Goal: Information Seeking & Learning: Learn about a topic

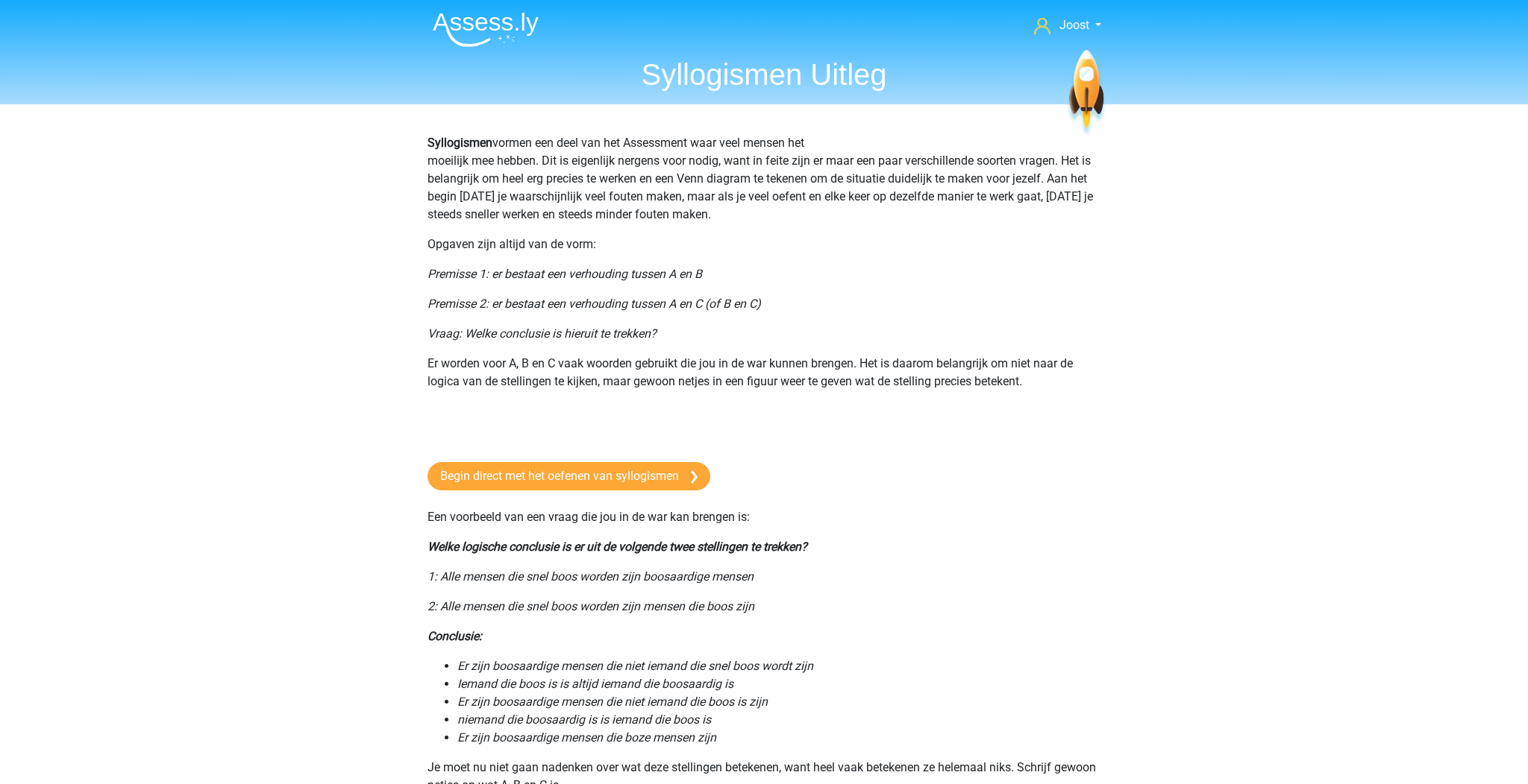
click at [471, 43] on img at bounding box center [485, 29] width 106 height 35
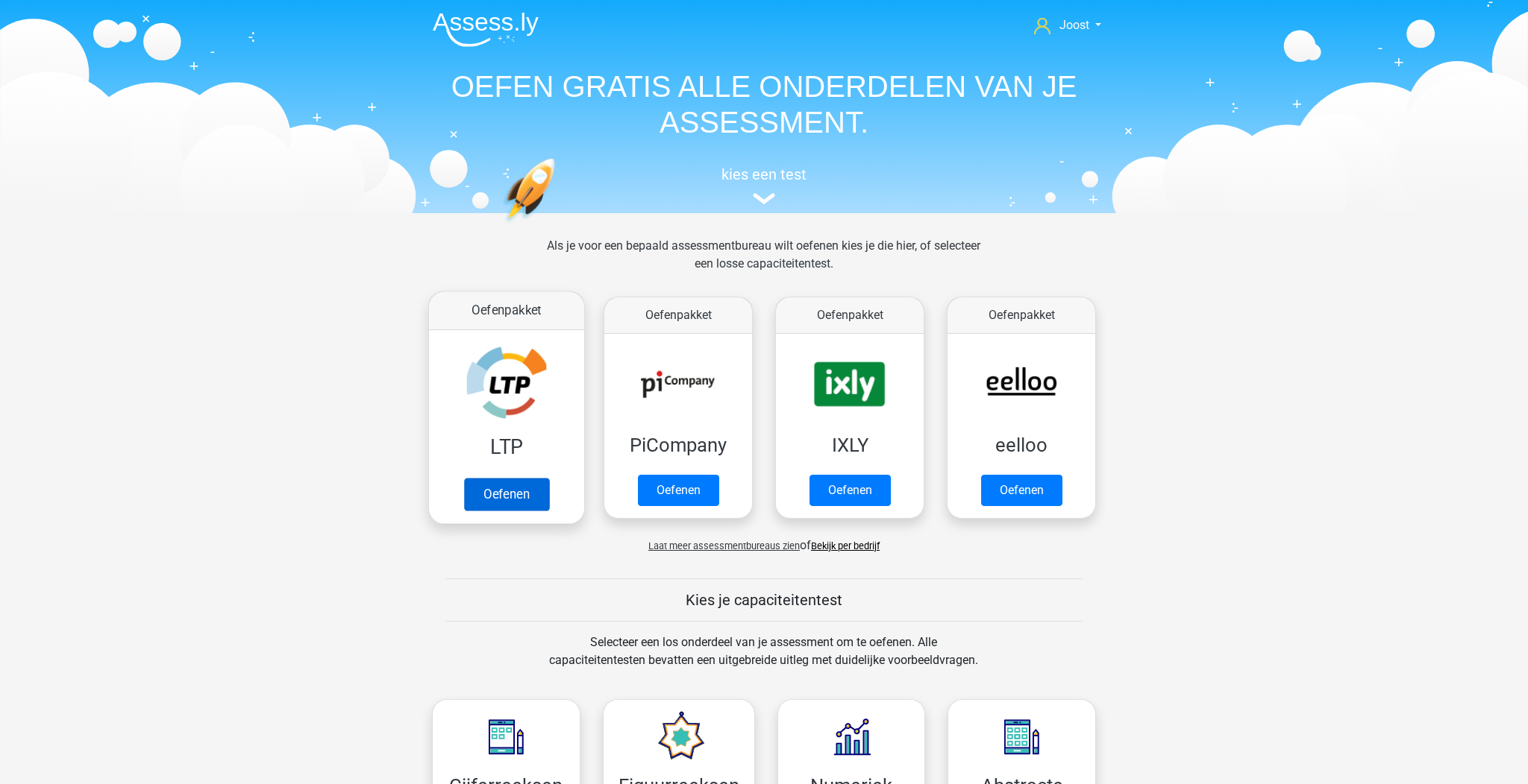
click at [496, 478] on link "Oefenen" at bounding box center [507, 495] width 85 height 33
drag, startPoint x: 346, startPoint y: 253, endPoint x: 318, endPoint y: 221, distance: 42.5
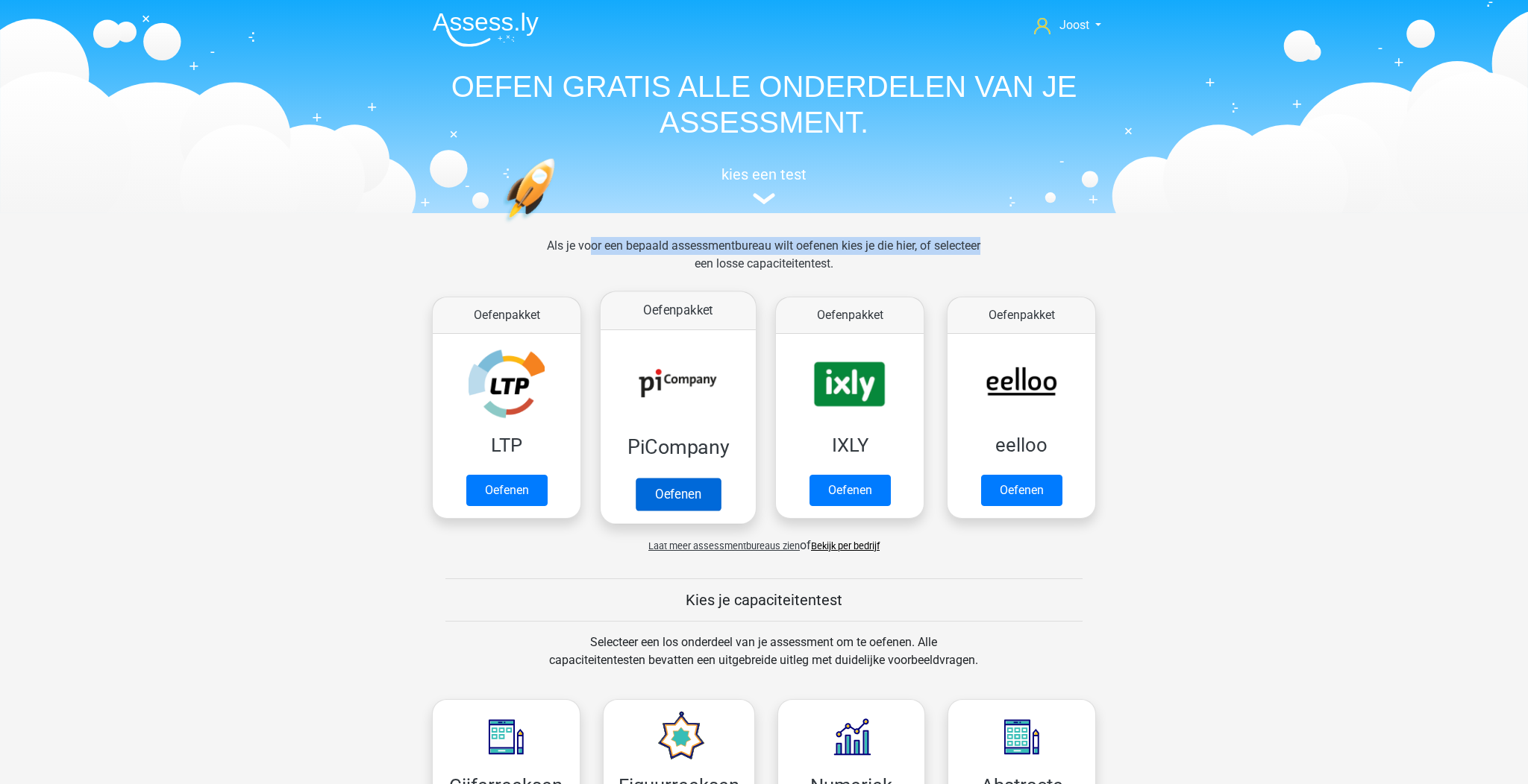
click at [678, 478] on link "Oefenen" at bounding box center [678, 495] width 85 height 33
click at [533, 478] on link "Oefenen" at bounding box center [507, 495] width 85 height 33
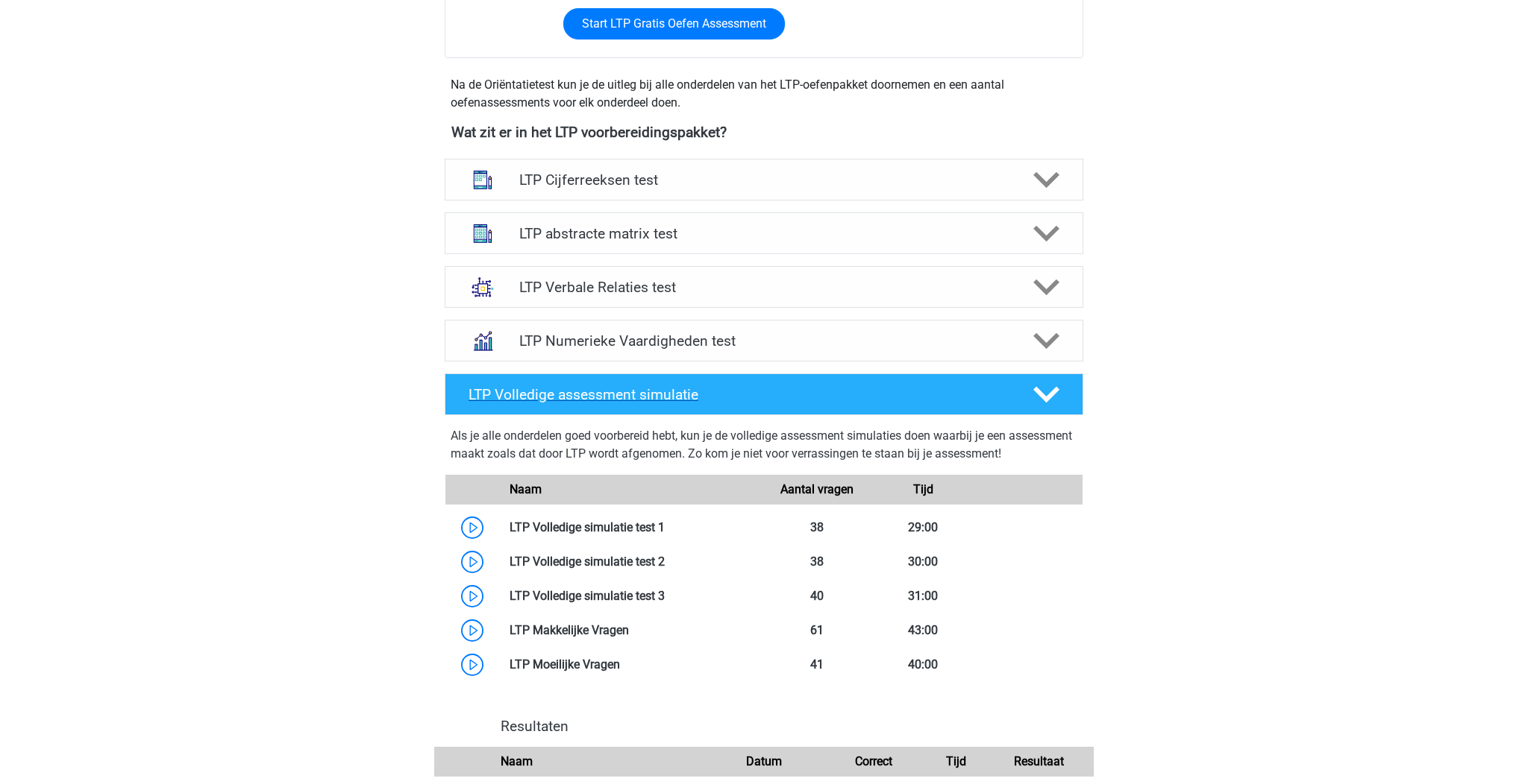
scroll to position [480, 0]
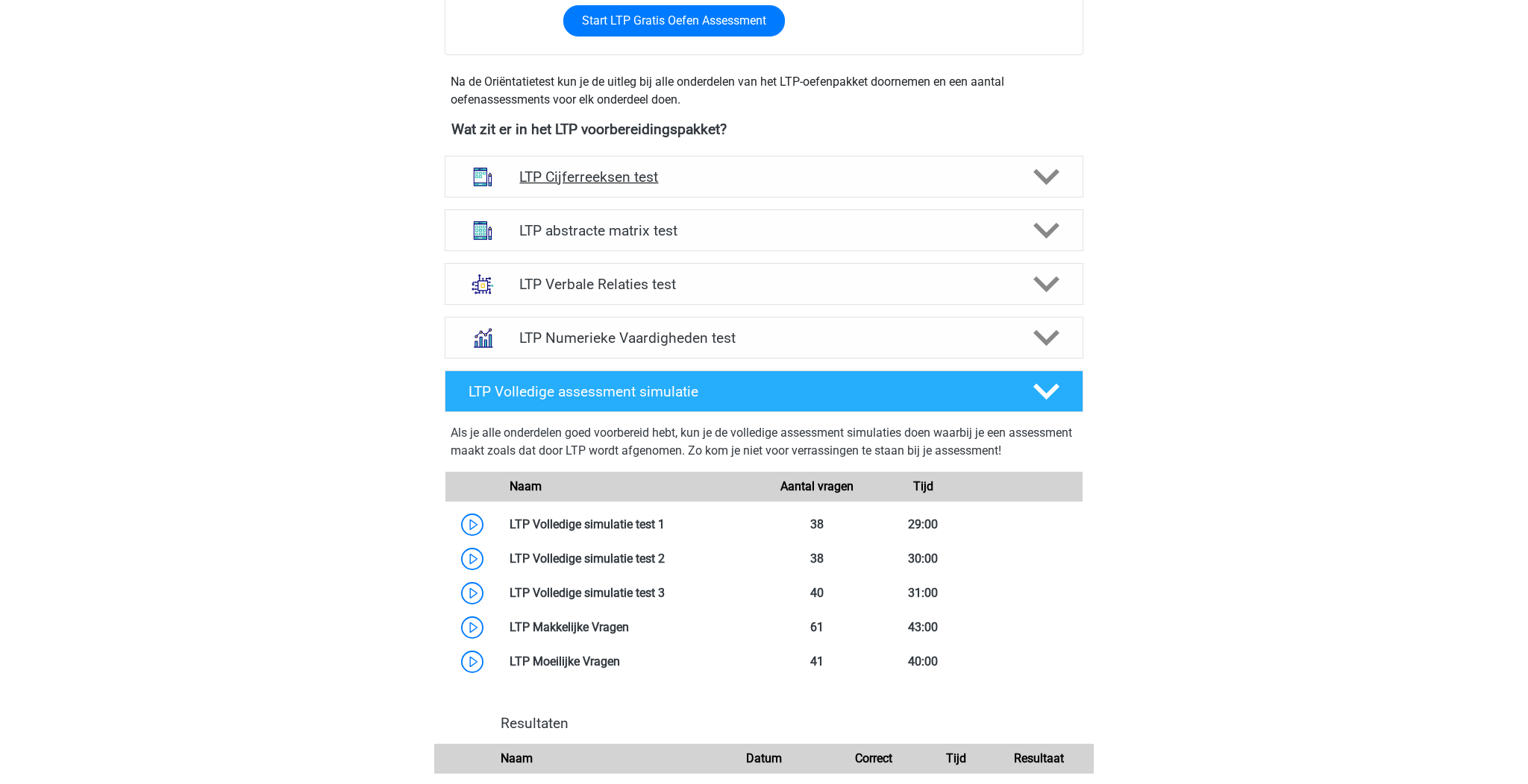
click at [706, 180] on h4 "LTP Cijferreeksen test" at bounding box center [763, 177] width 489 height 17
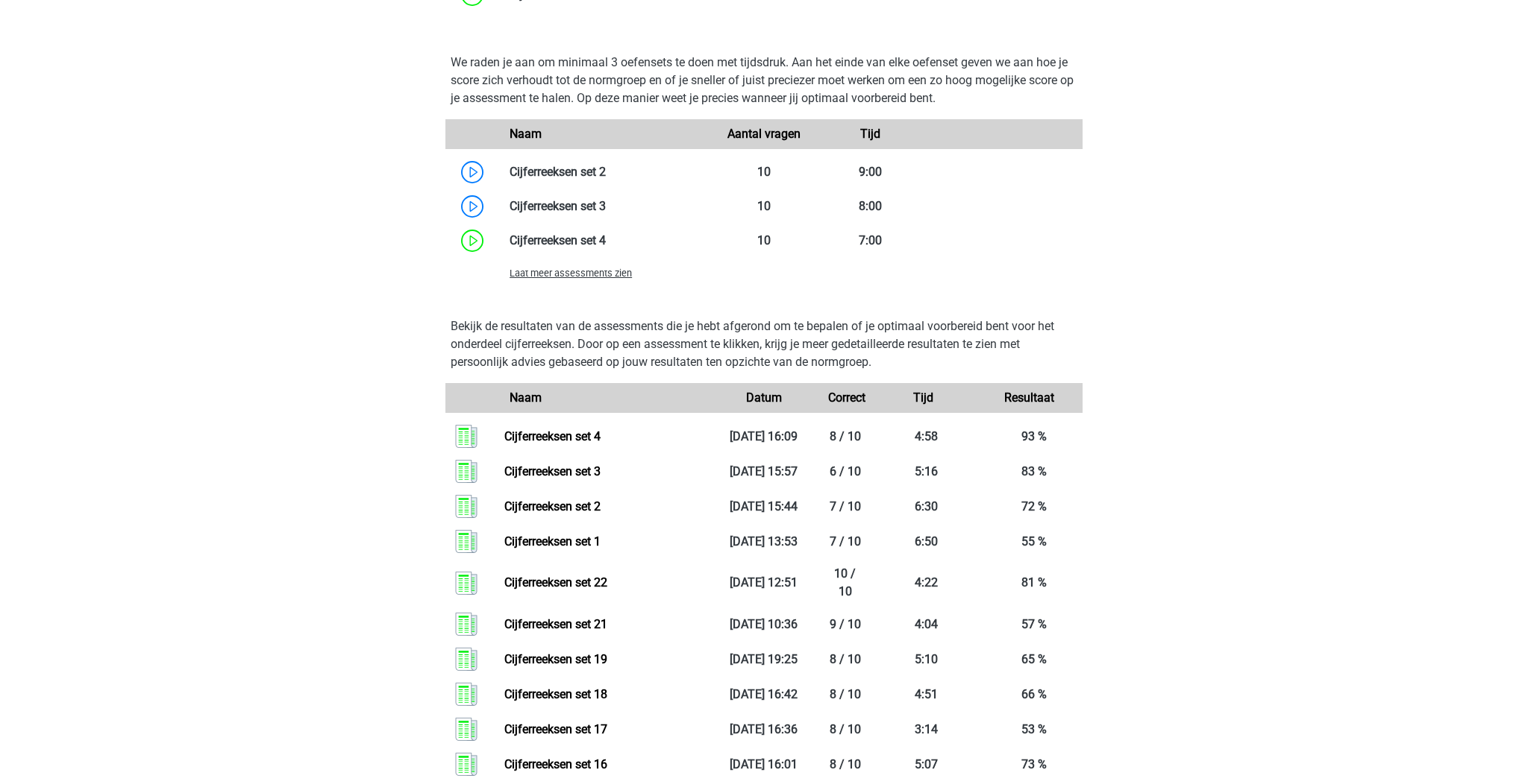
scroll to position [533, 0]
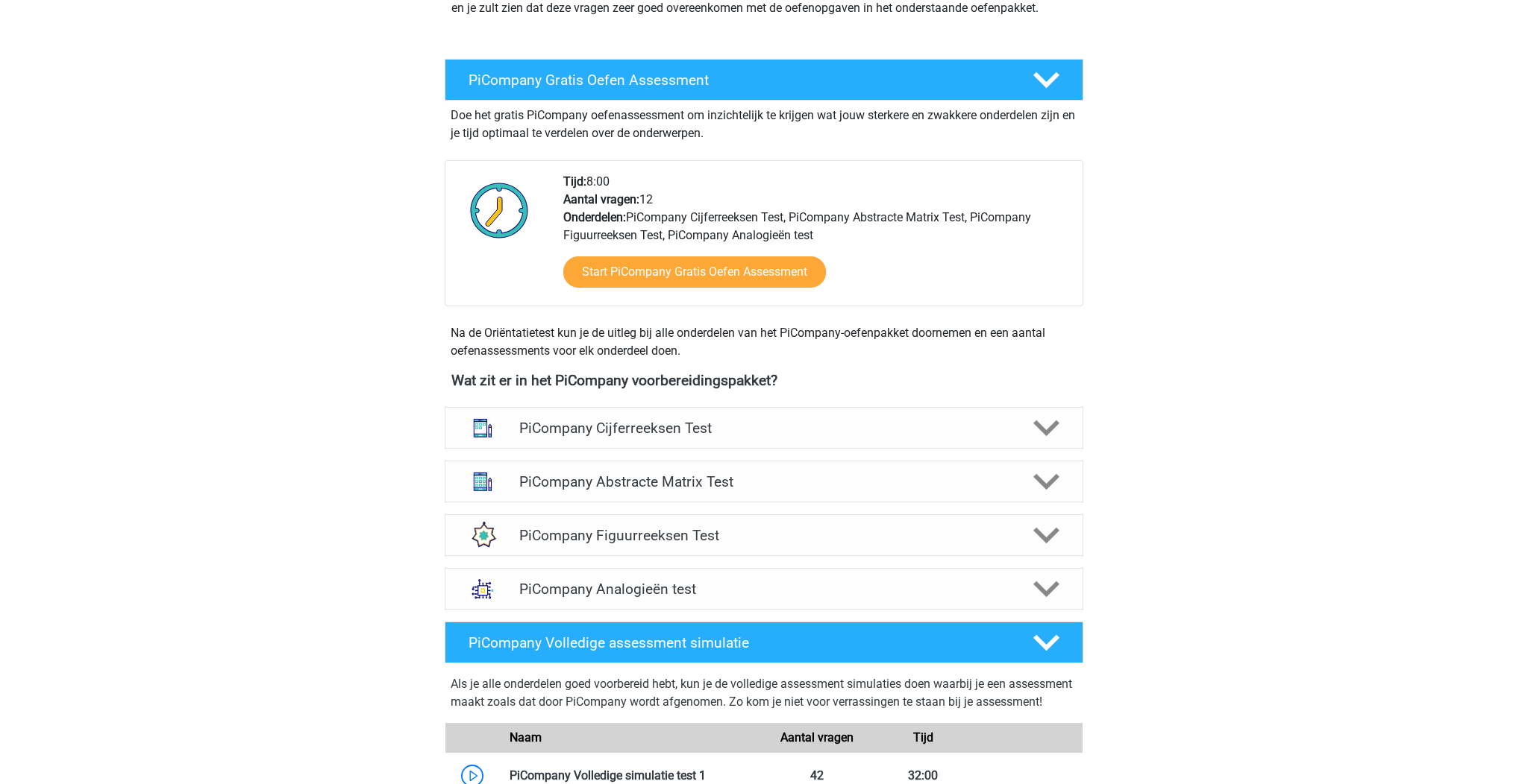
scroll to position [491, 0]
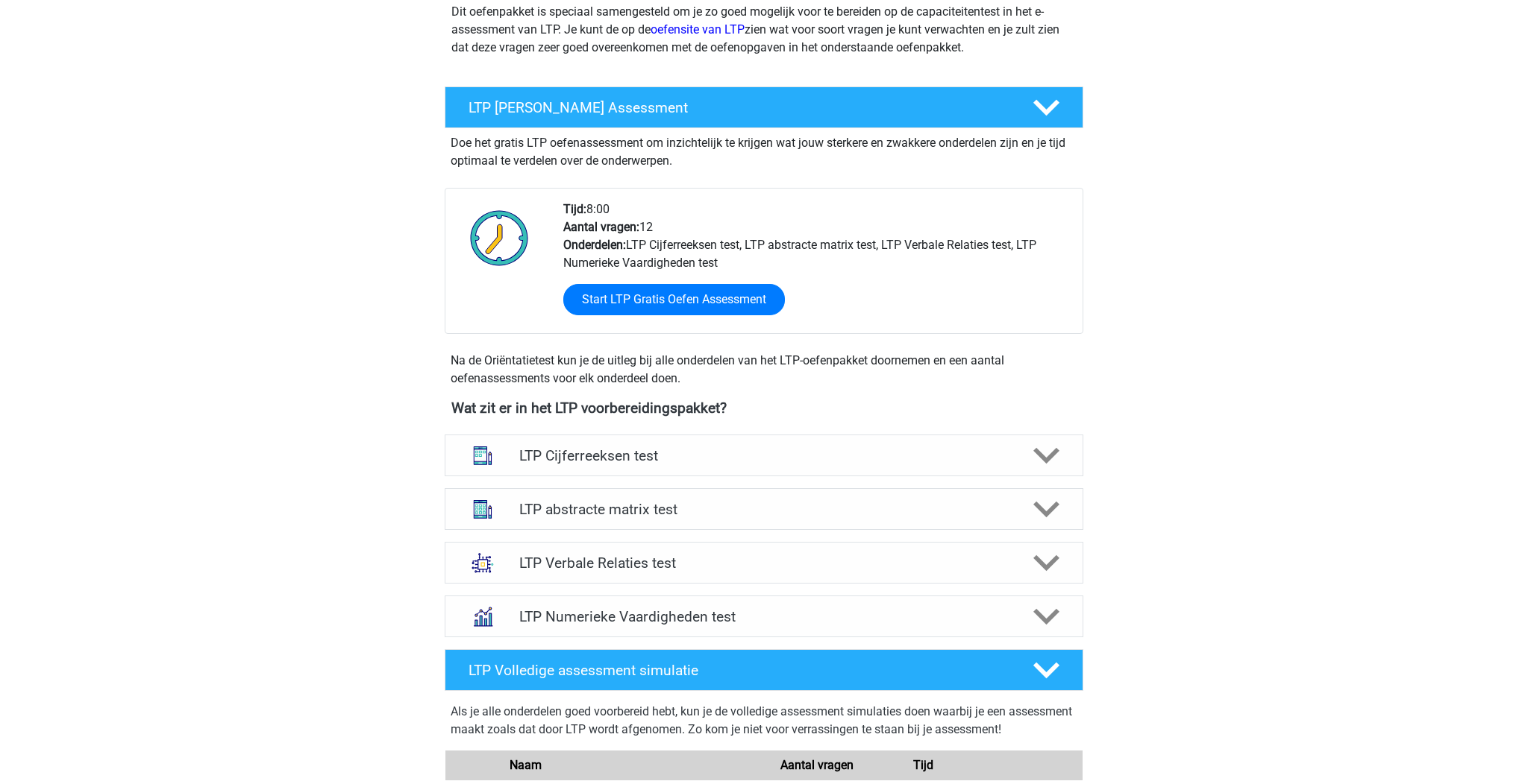
scroll to position [328, 0]
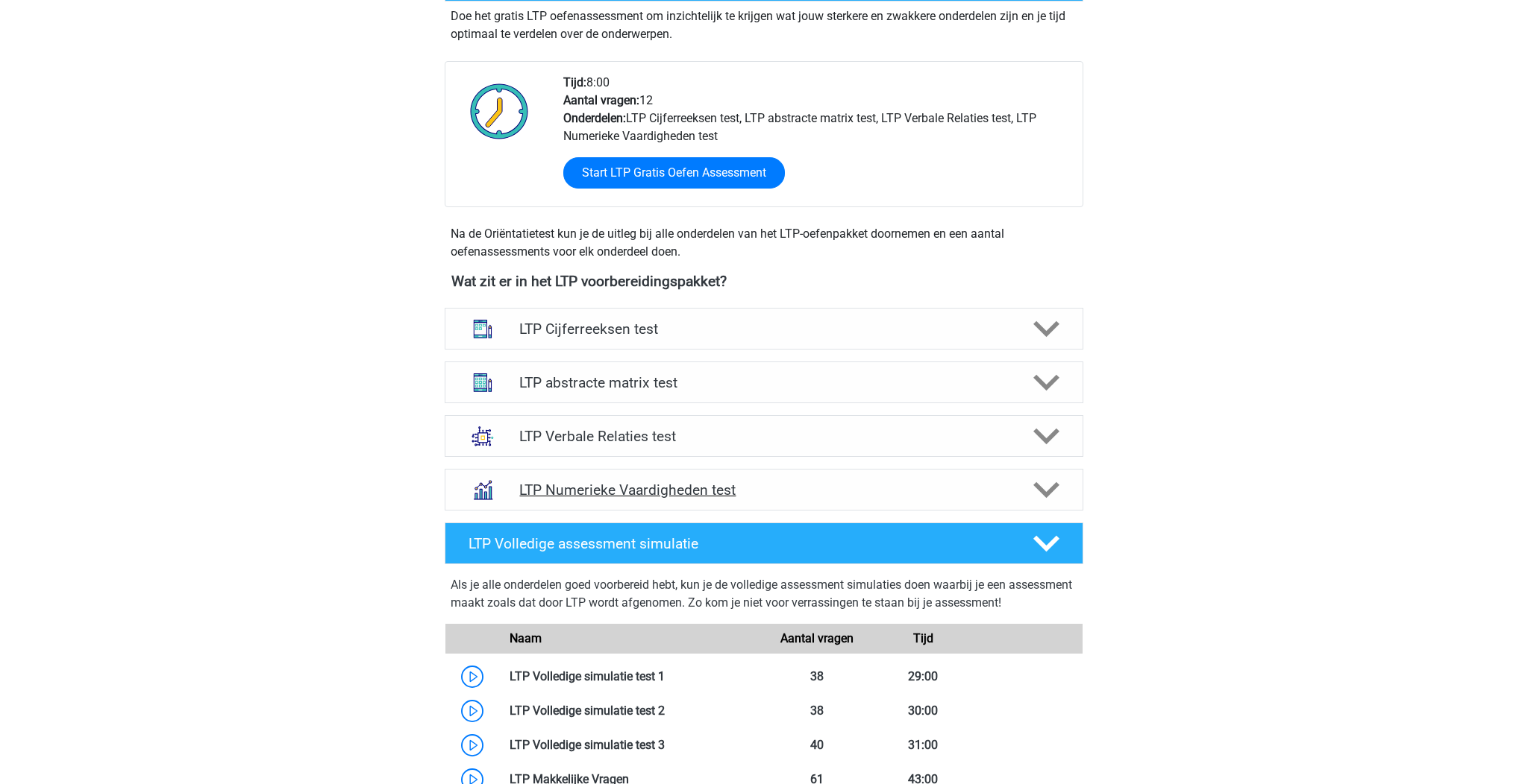
click at [771, 477] on div "LTP Numerieke Vaardigheden test" at bounding box center [764, 489] width 639 height 42
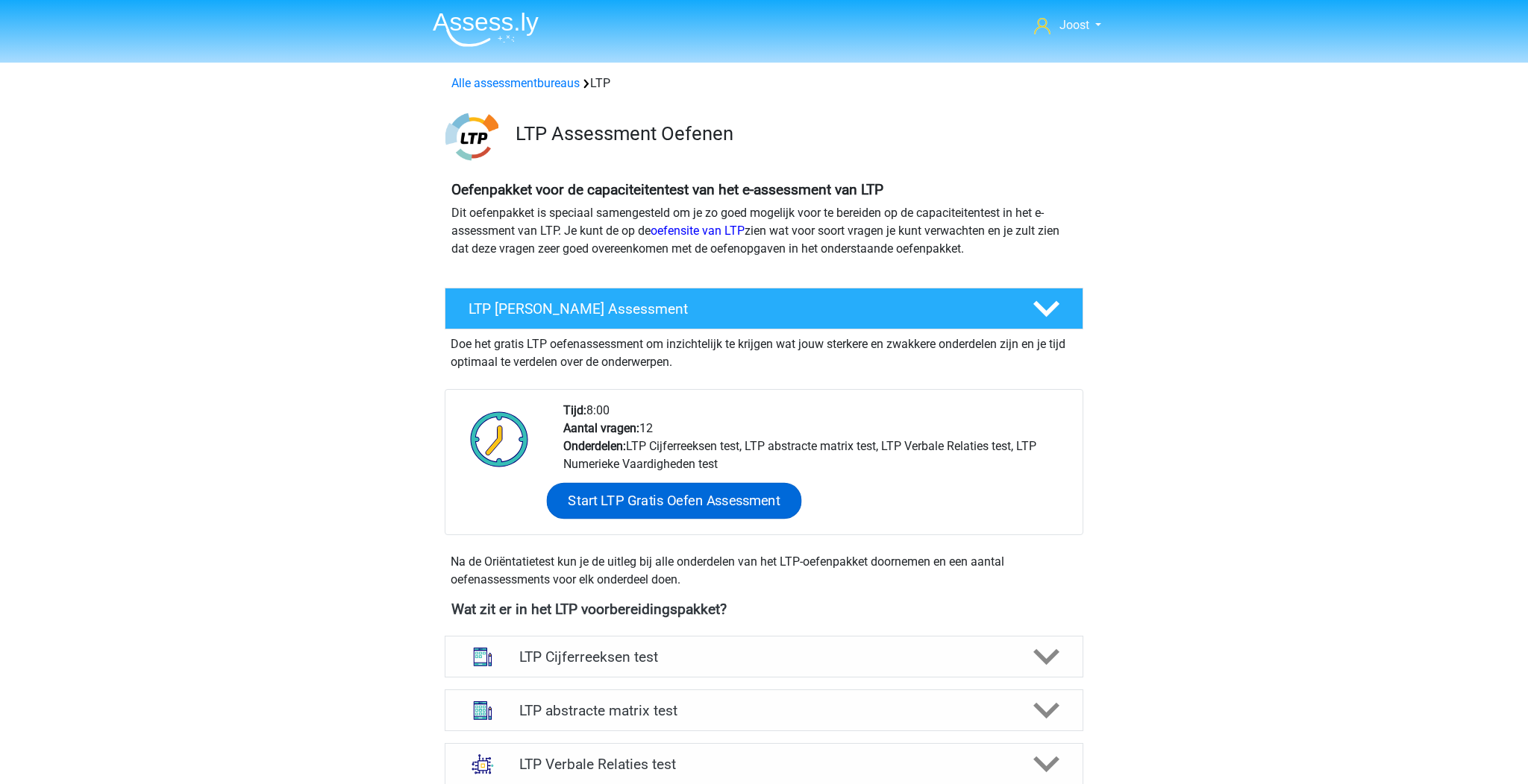
scroll to position [425, 0]
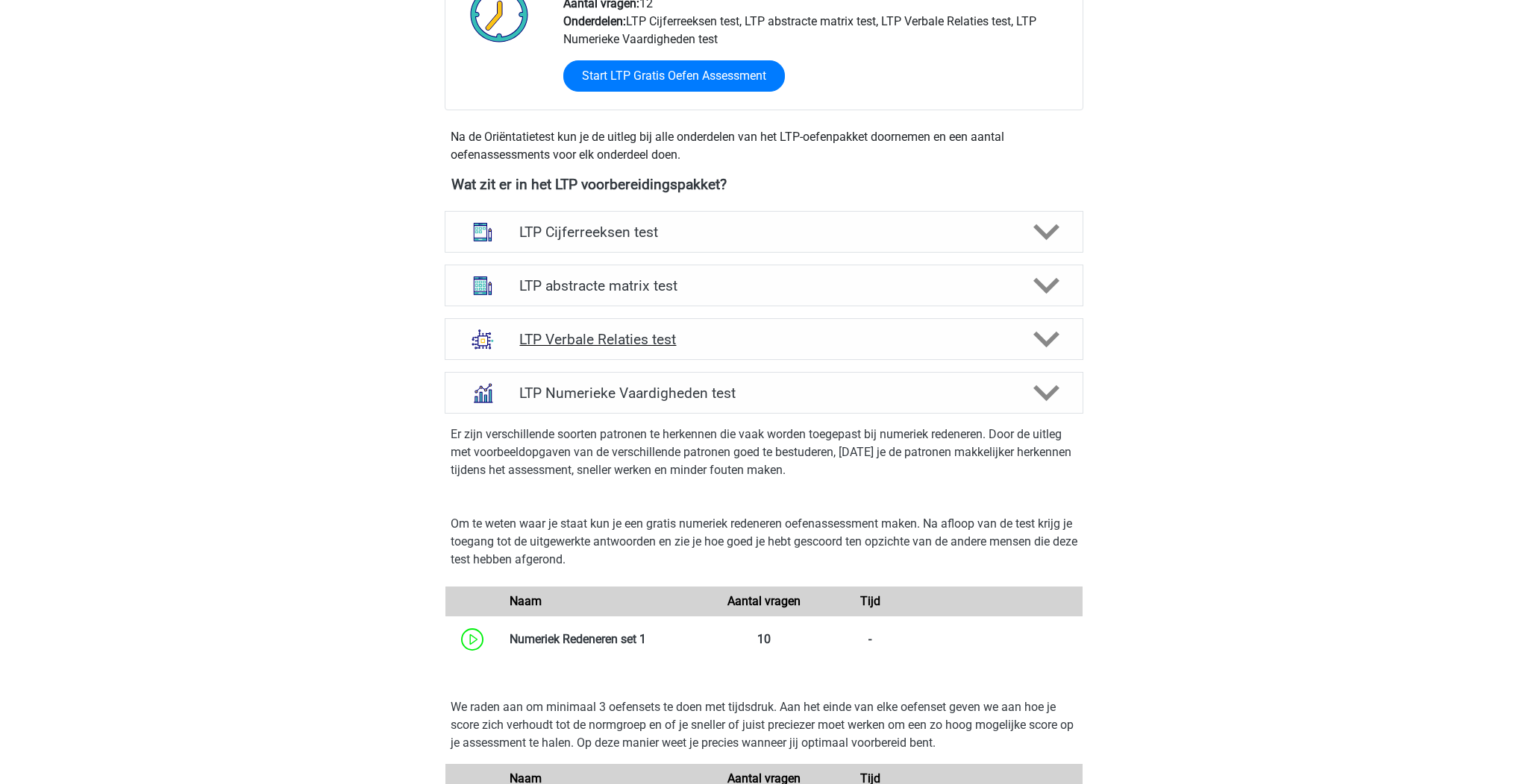
click at [748, 329] on div "LTP Verbale Relaties test" at bounding box center [764, 339] width 639 height 42
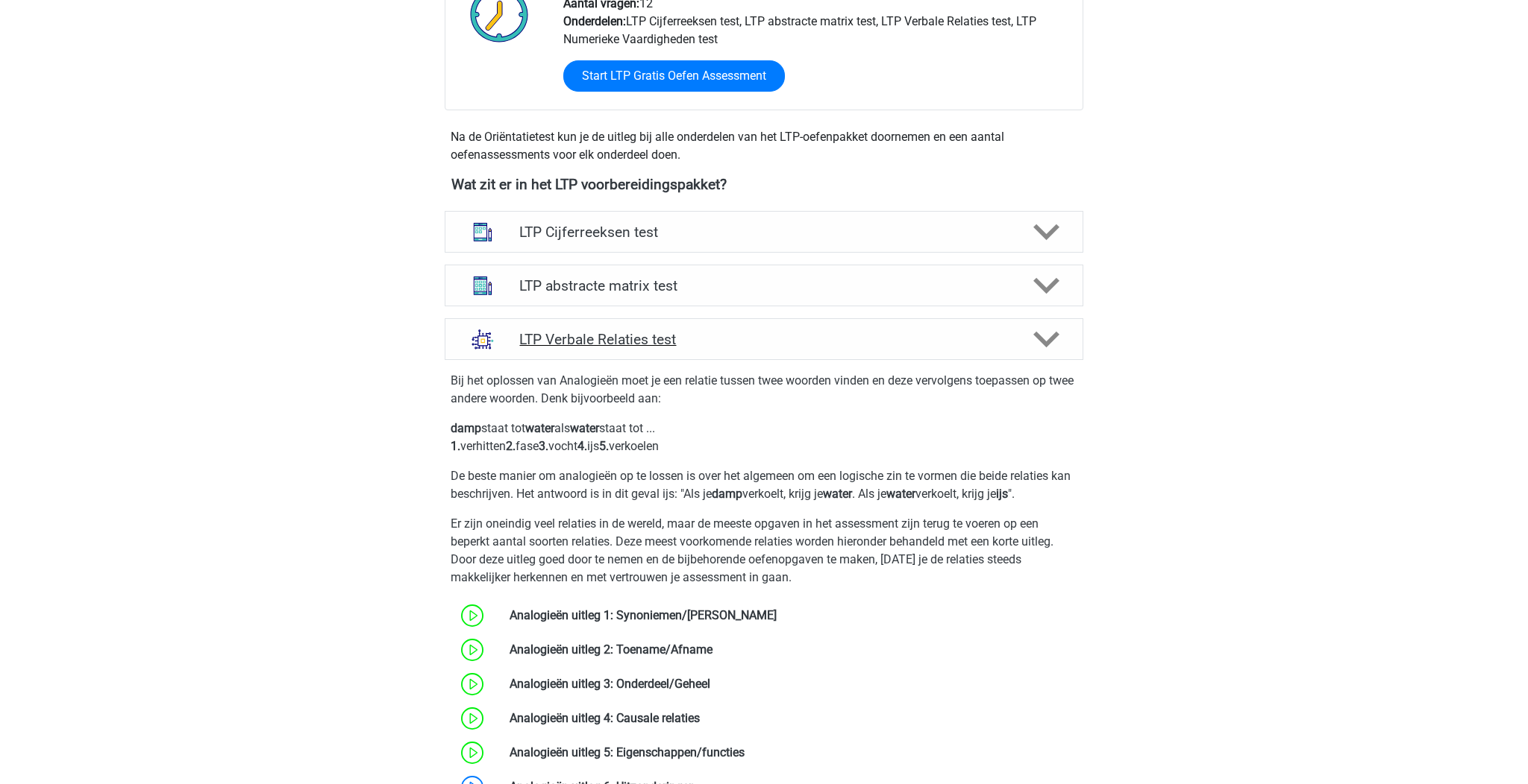
click at [748, 337] on h4 "LTP Verbale Relaties test" at bounding box center [763, 340] width 489 height 17
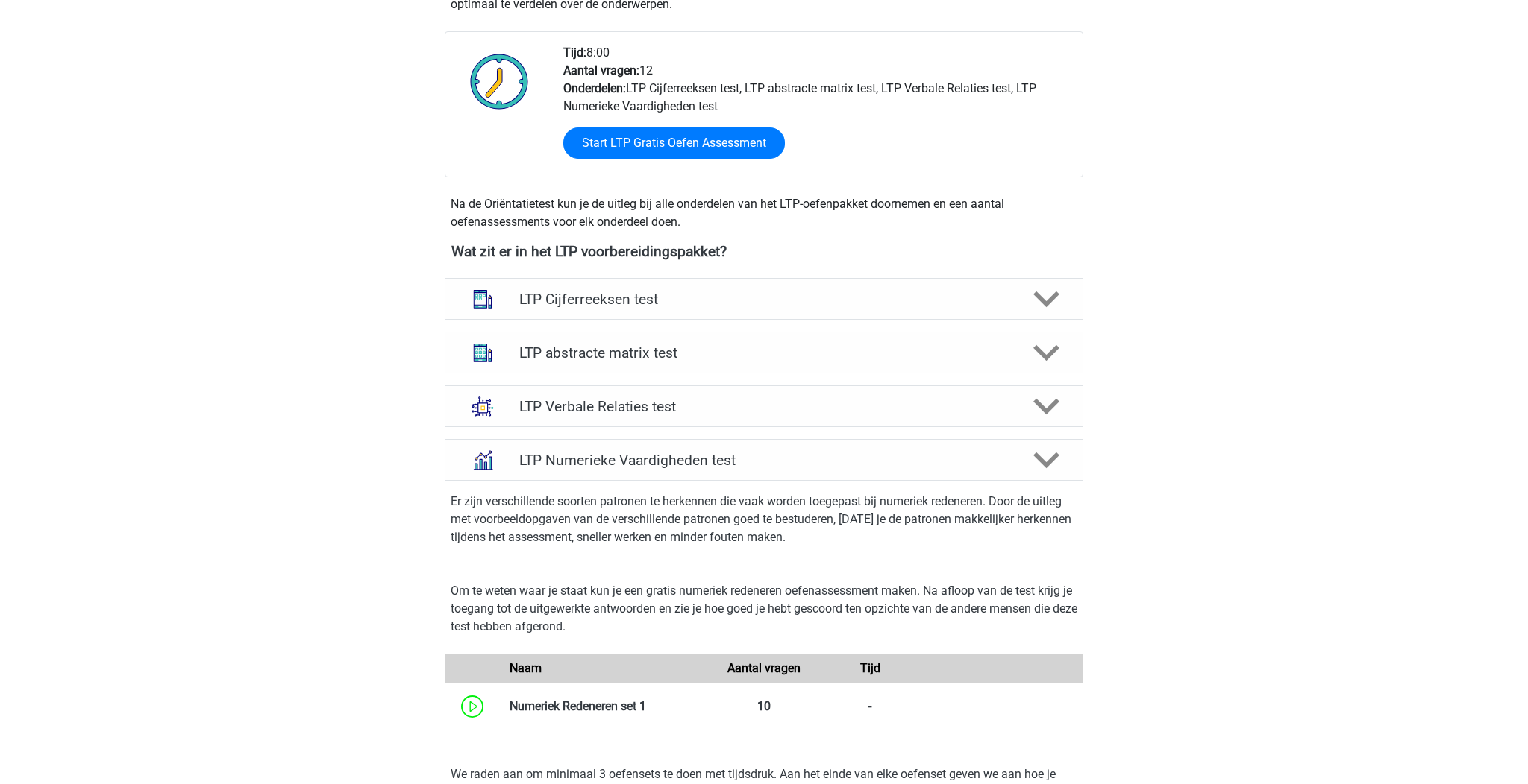
scroll to position [0, 0]
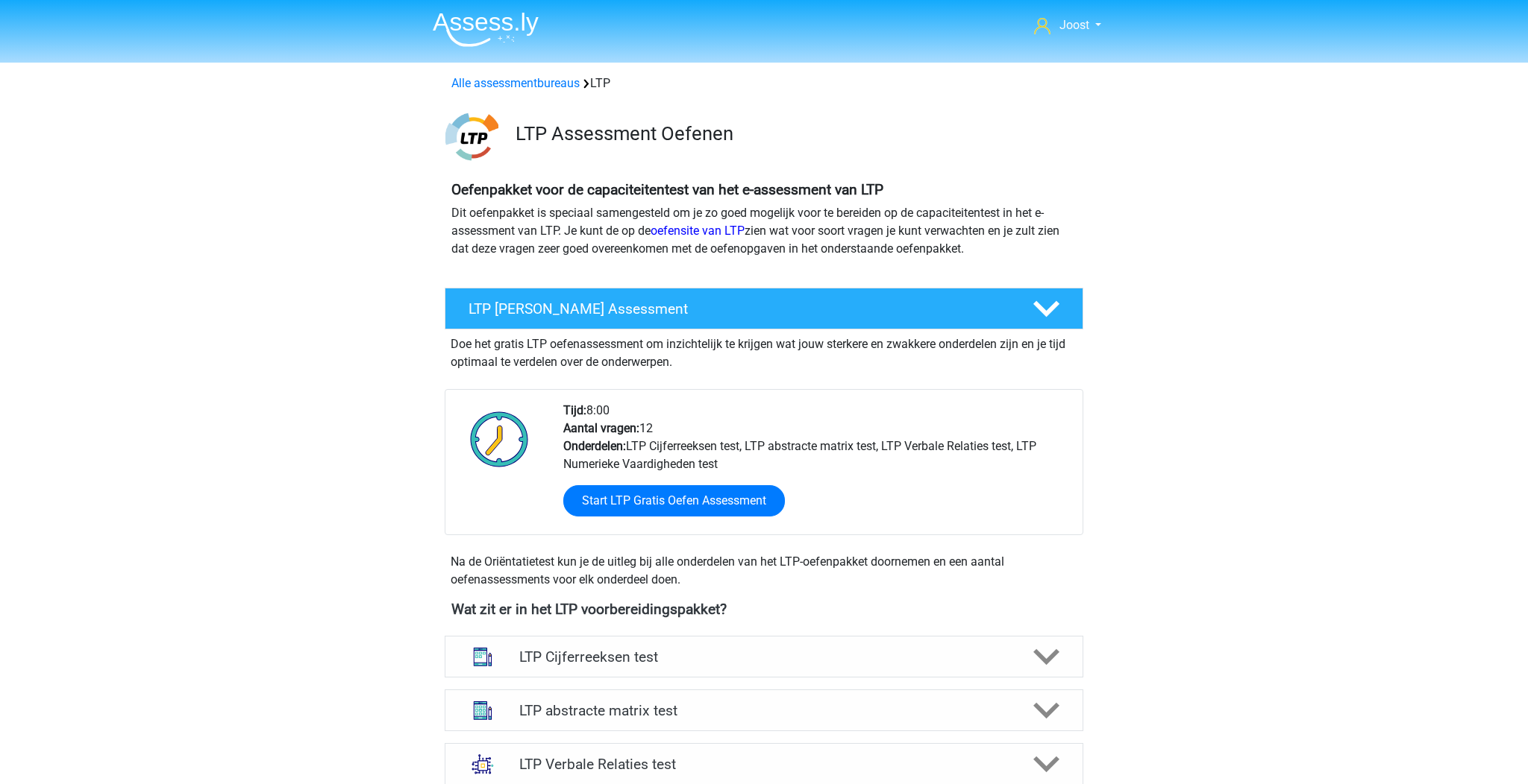
drag, startPoint x: 488, startPoint y: 168, endPoint x: 485, endPoint y: 145, distance: 23.2
click at [488, 168] on div "LTP Assessment Oefenen" at bounding box center [764, 134] width 709 height 71
click at [485, 90] on link "Alle assessmentbureaus" at bounding box center [515, 83] width 128 height 14
click at [527, 87] on link "Alle assessmentbureaus" at bounding box center [515, 83] width 128 height 14
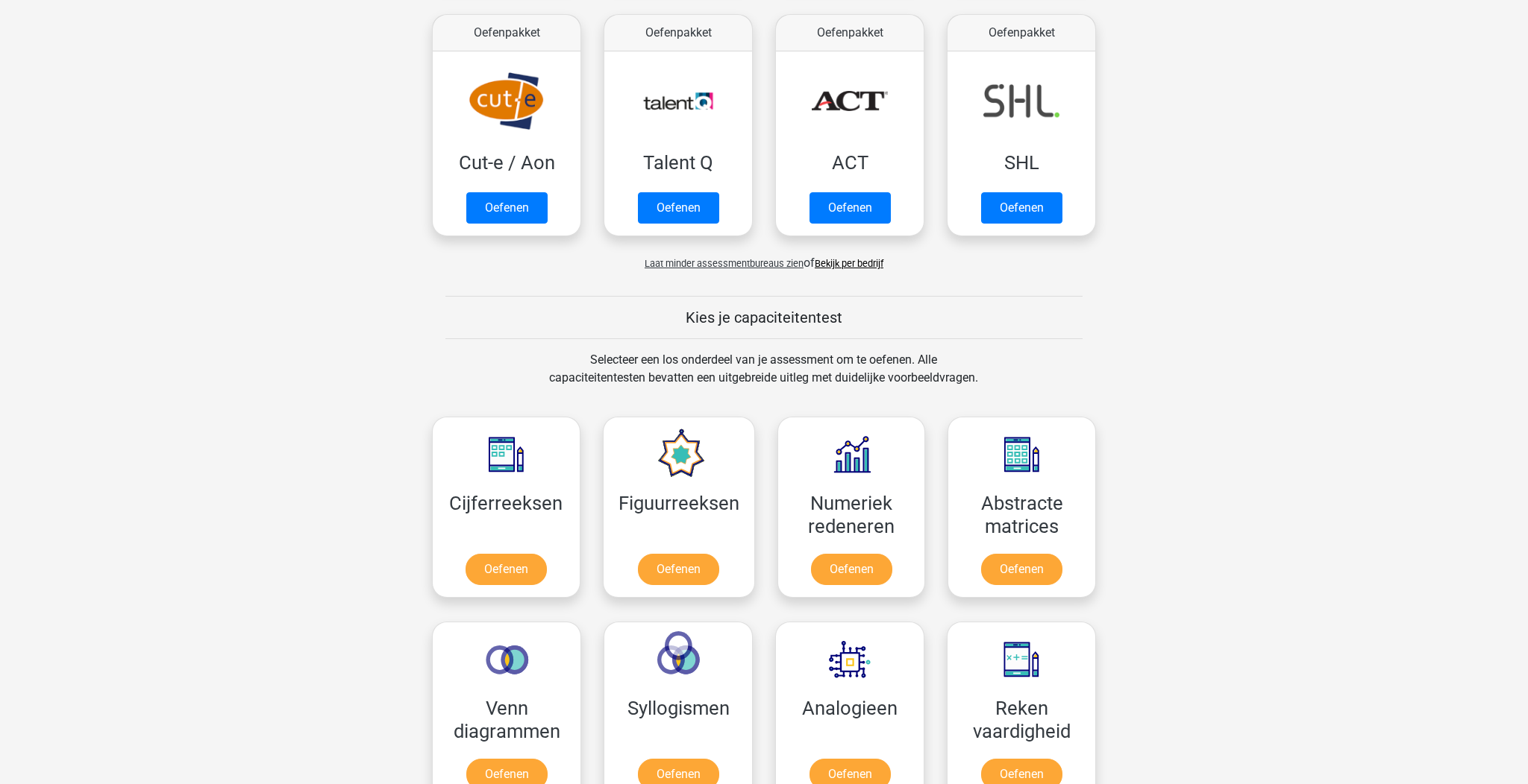
scroll to position [1041, 0]
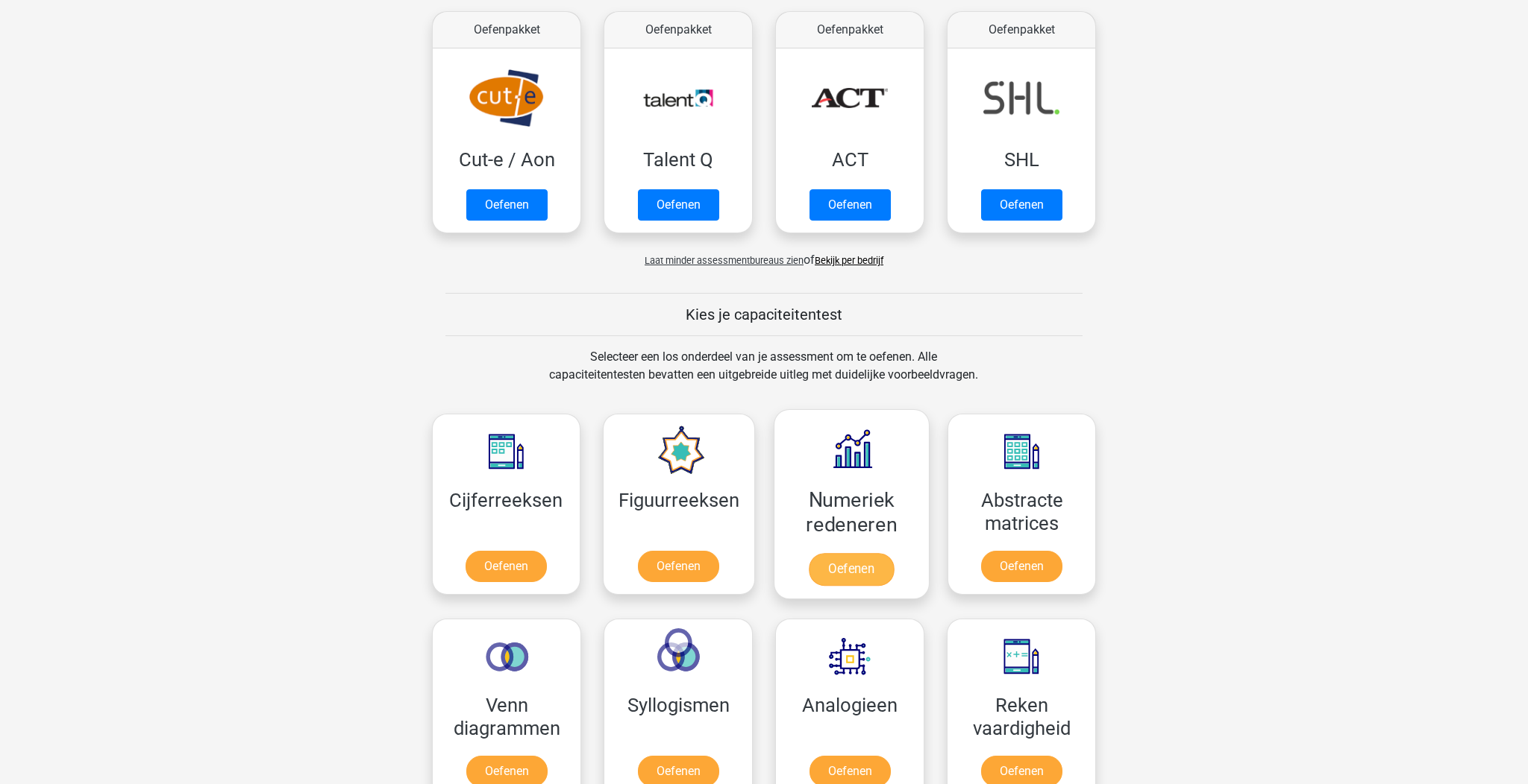
click at [873, 553] on link "Oefenen" at bounding box center [851, 569] width 85 height 33
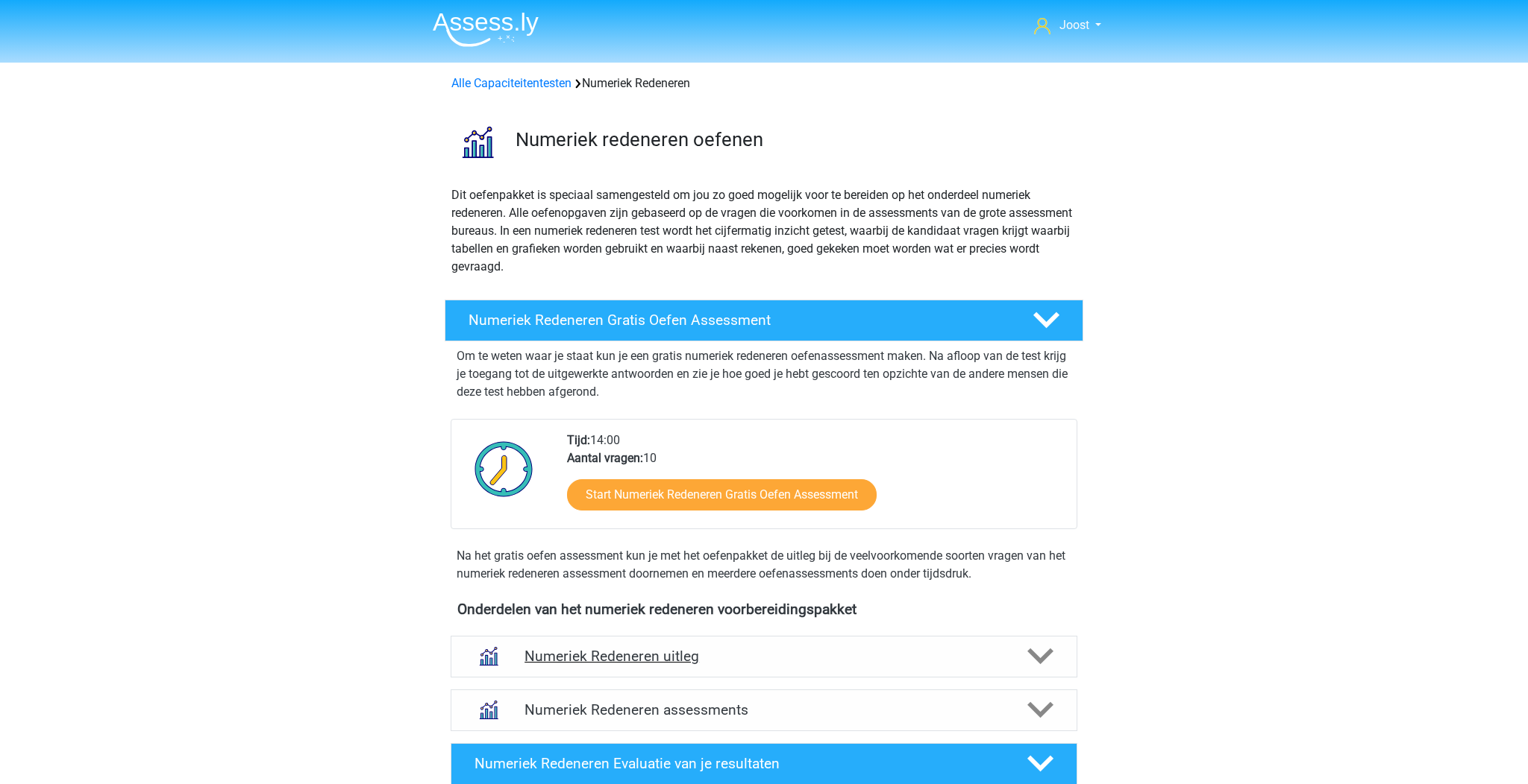
click at [723, 649] on h4 "Numeriek Redeneren uitleg" at bounding box center [764, 657] width 479 height 17
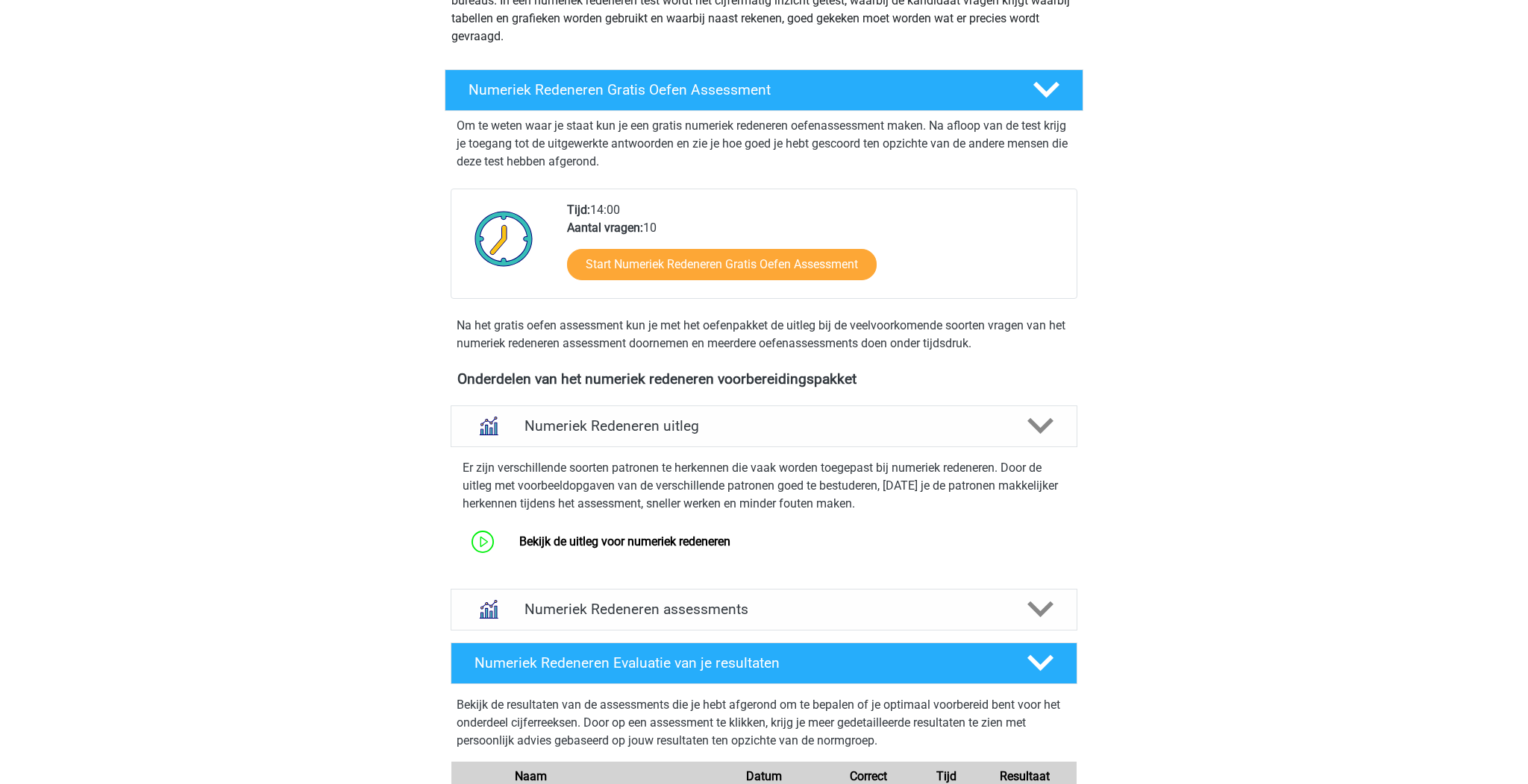
scroll to position [378, 0]
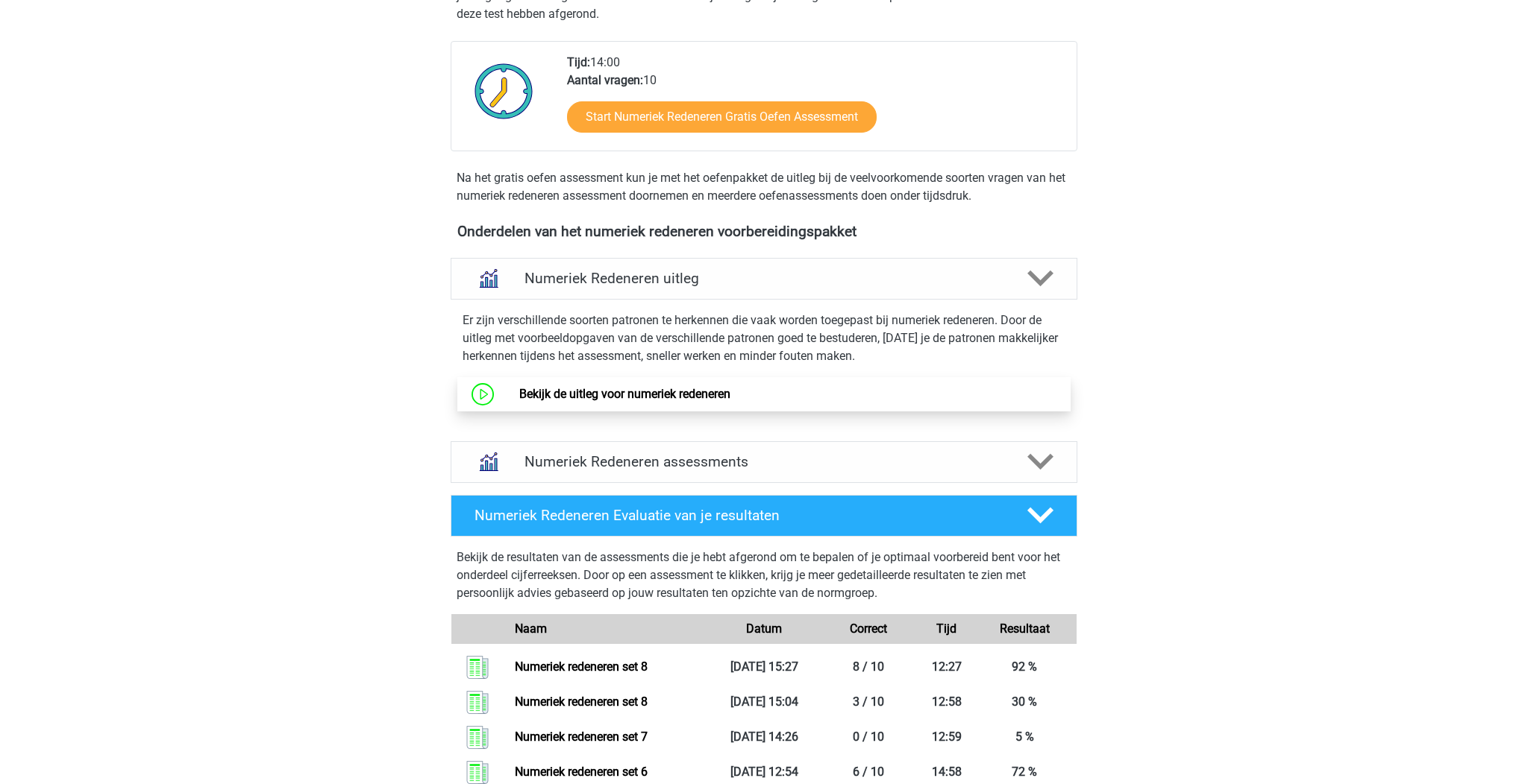
click at [604, 394] on link "Bekijk de uitleg voor numeriek redeneren" at bounding box center [625, 394] width 211 height 14
